Goal: Find specific page/section: Find specific page/section

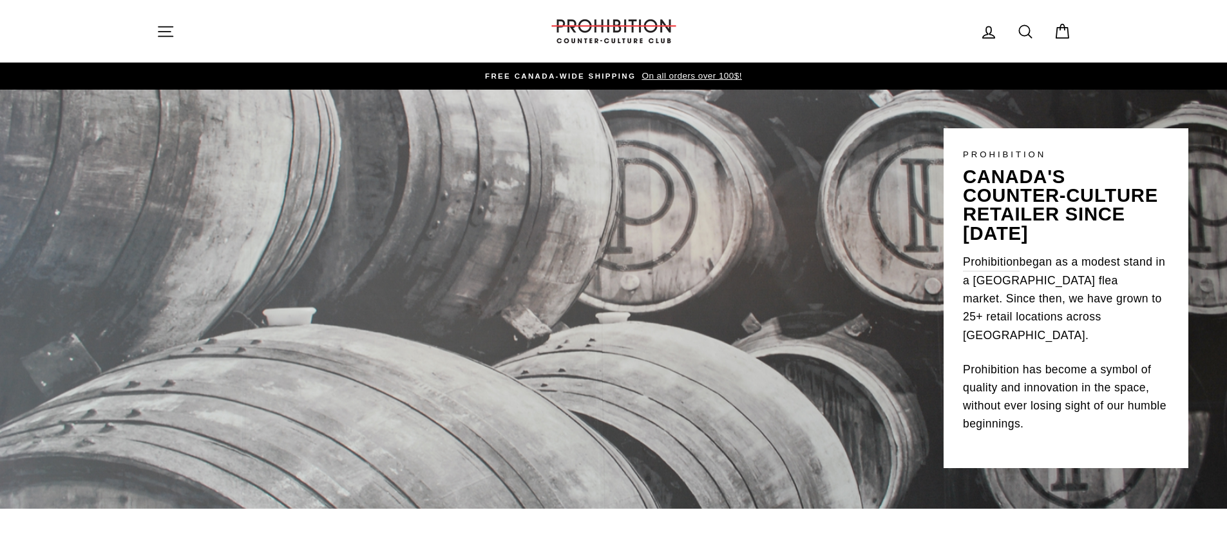
click at [166, 26] on icon "button" at bounding box center [166, 32] width 18 height 18
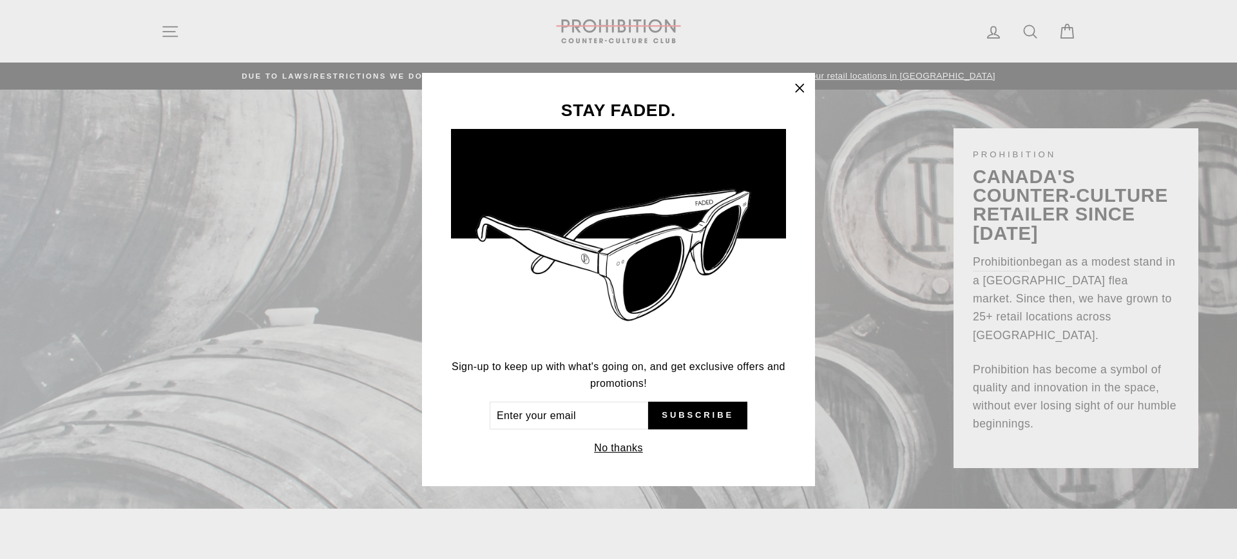
click at [801, 90] on icon "button" at bounding box center [799, 88] width 18 height 18
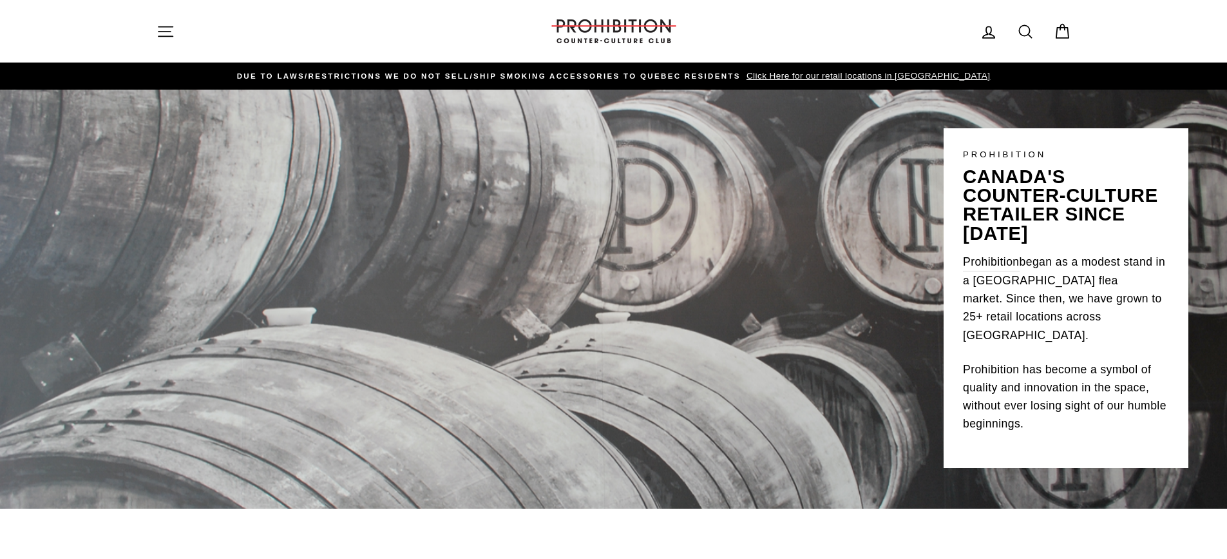
click at [165, 34] on icon "button" at bounding box center [166, 32] width 18 height 18
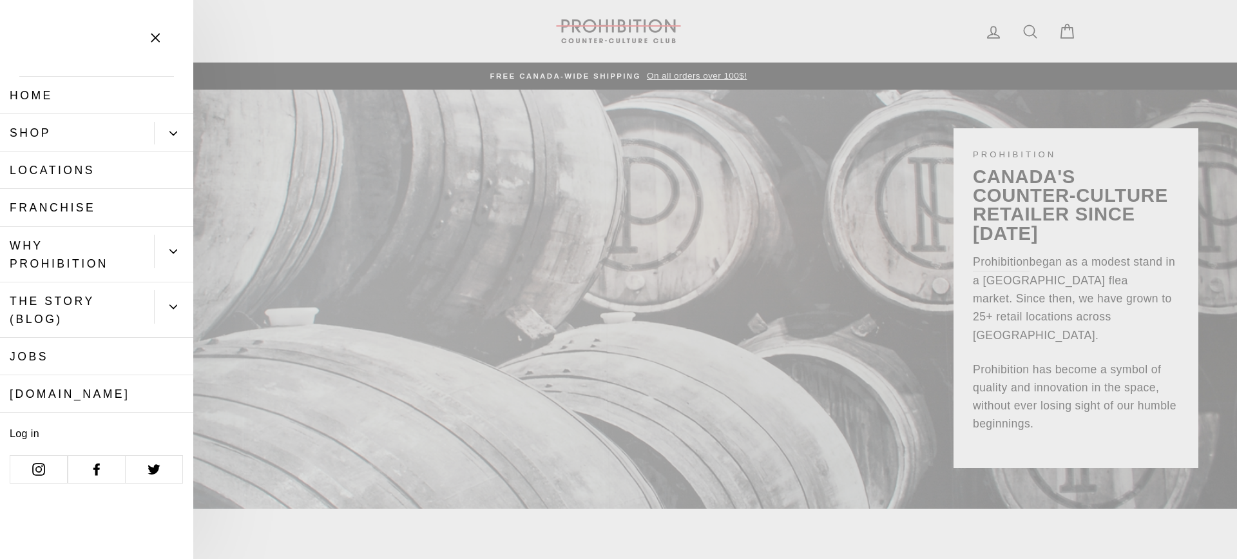
click at [69, 205] on link "Franchise" at bounding box center [96, 207] width 193 height 37
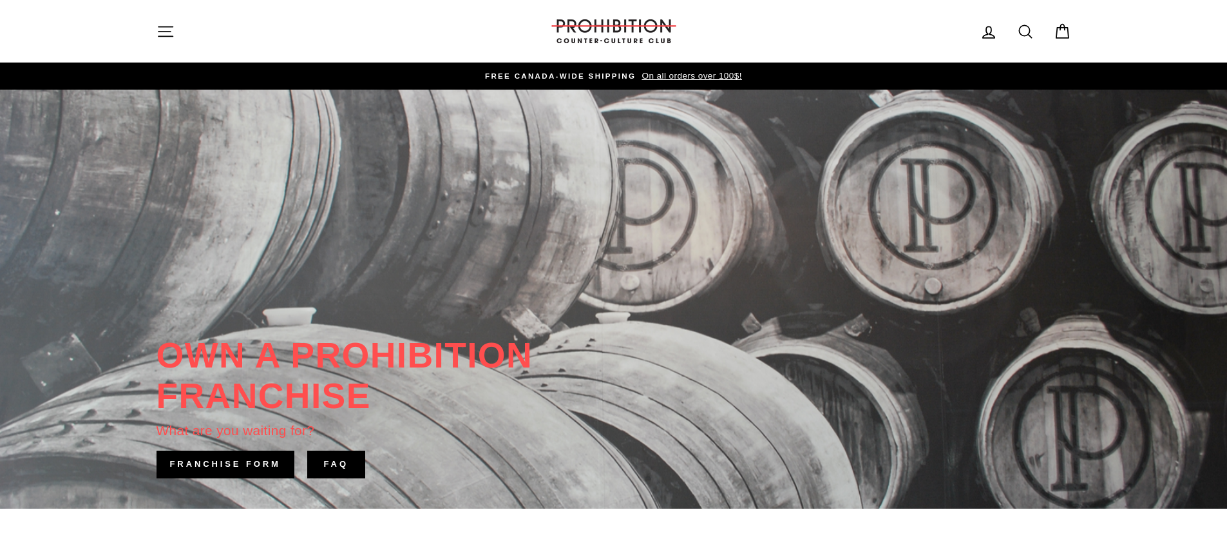
click at [1021, 28] on icon at bounding box center [1026, 32] width 18 height 18
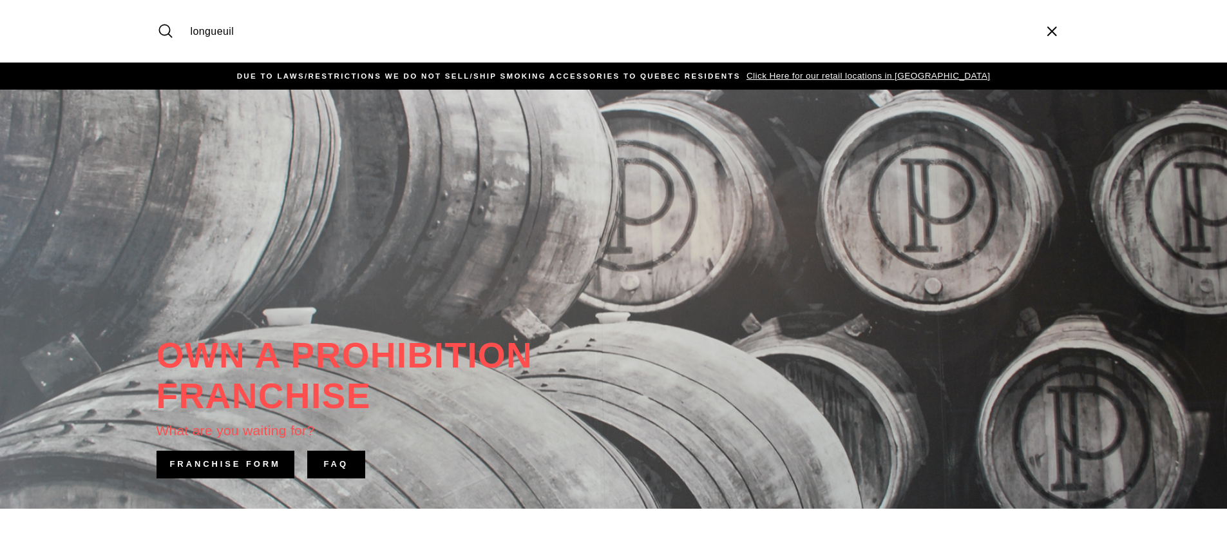
type input "longueuil"
click at [157, 10] on button "Search" at bounding box center [171, 31] width 28 height 43
